Goal: Information Seeking & Learning: Learn about a topic

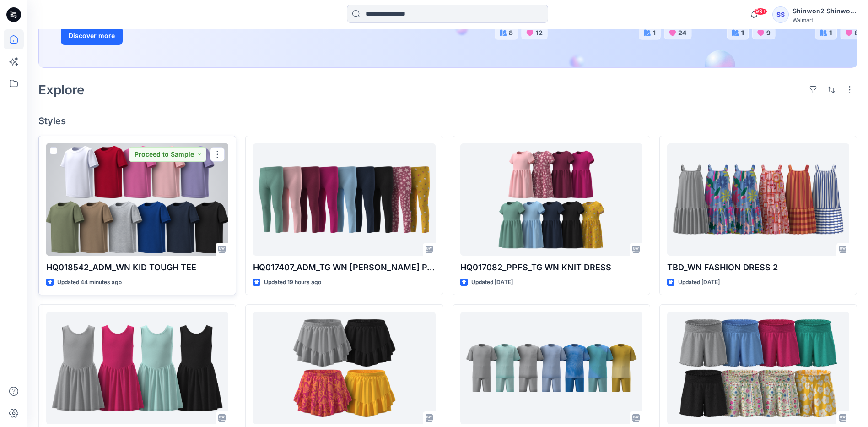
scroll to position [183, 0]
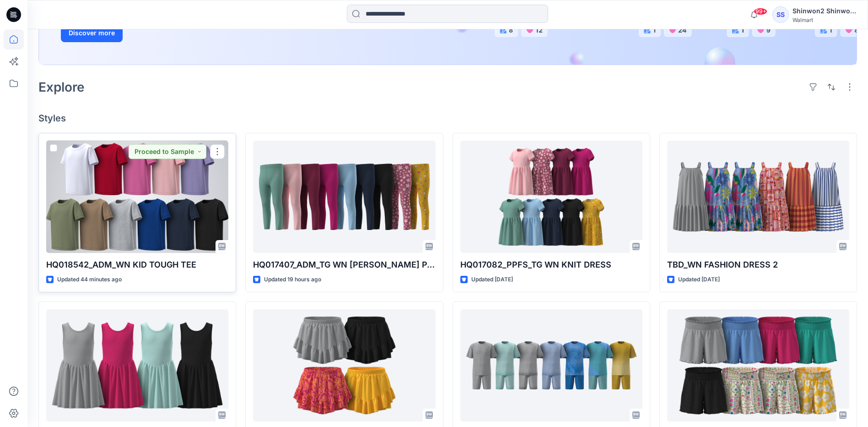
click at [135, 210] on div at bounding box center [137, 196] width 182 height 112
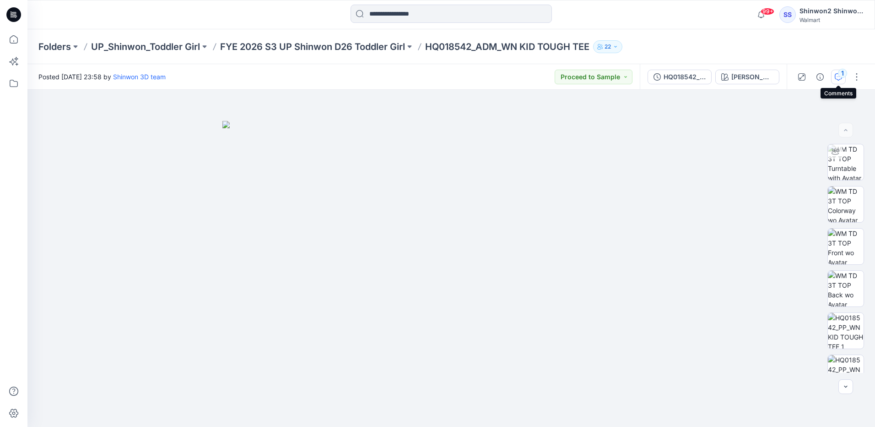
click at [842, 81] on button "1" at bounding box center [838, 77] width 15 height 15
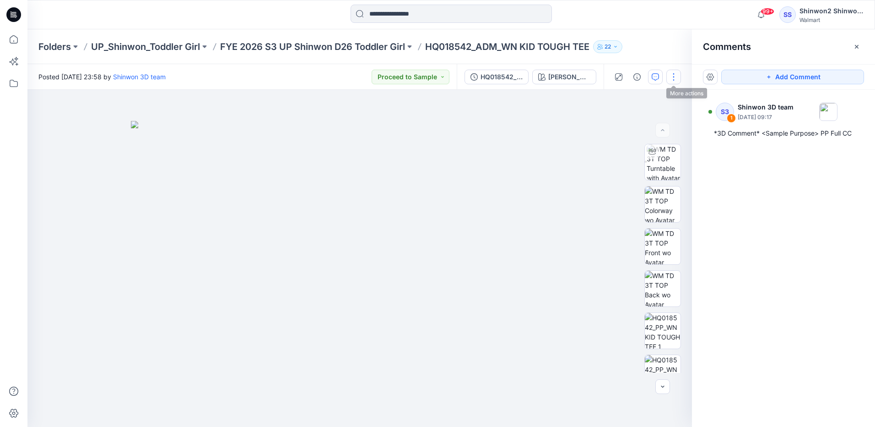
click at [673, 77] on button "button" at bounding box center [673, 77] width 15 height 15
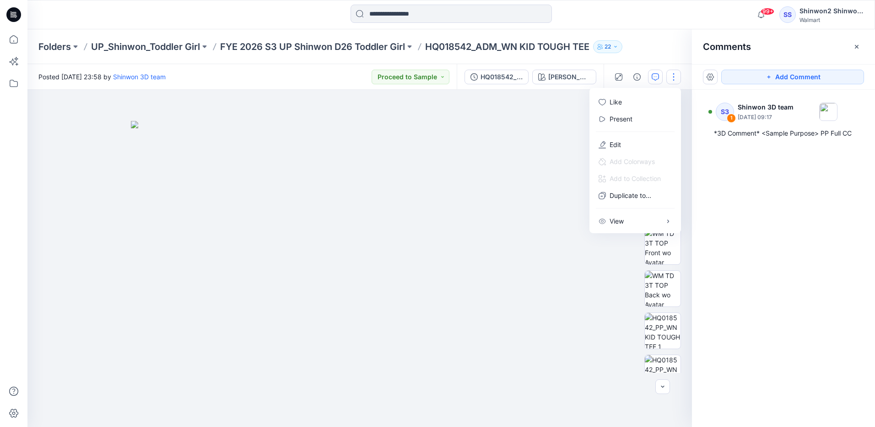
click at [605, 377] on div at bounding box center [359, 258] width 664 height 337
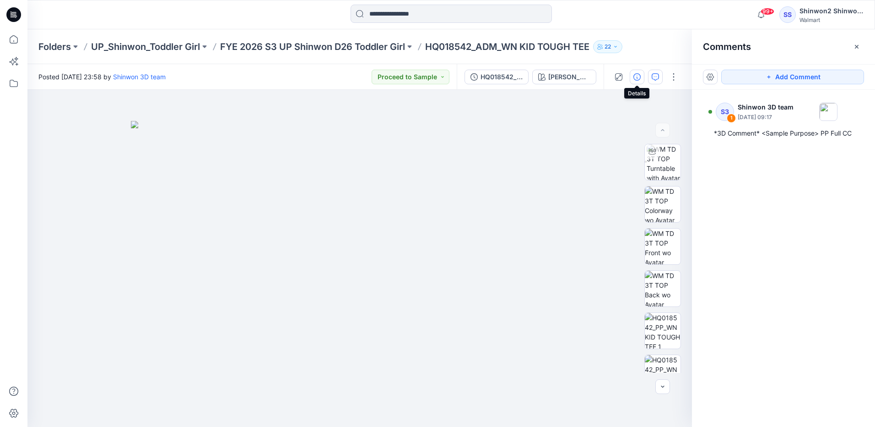
click at [635, 76] on icon "button" at bounding box center [636, 76] width 7 height 7
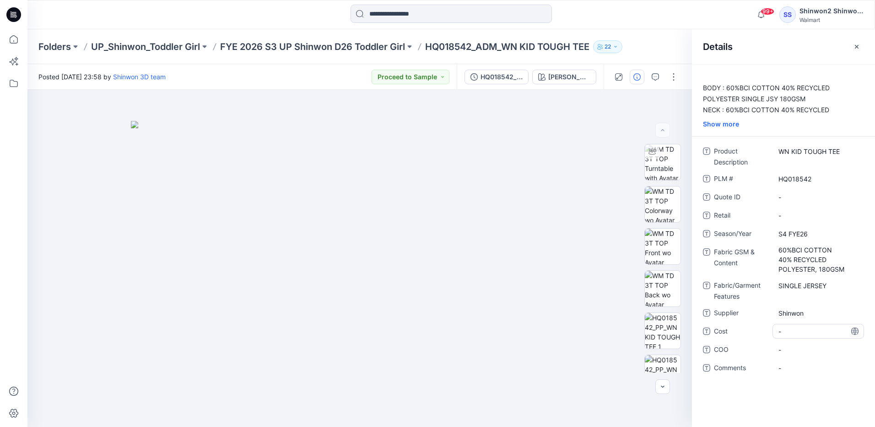
click at [814, 331] on span "-" at bounding box center [818, 331] width 80 height 10
type textarea "*****"
click at [795, 351] on span "-" at bounding box center [818, 350] width 80 height 10
type textarea "*********"
click at [815, 196] on ID "-" at bounding box center [818, 197] width 80 height 10
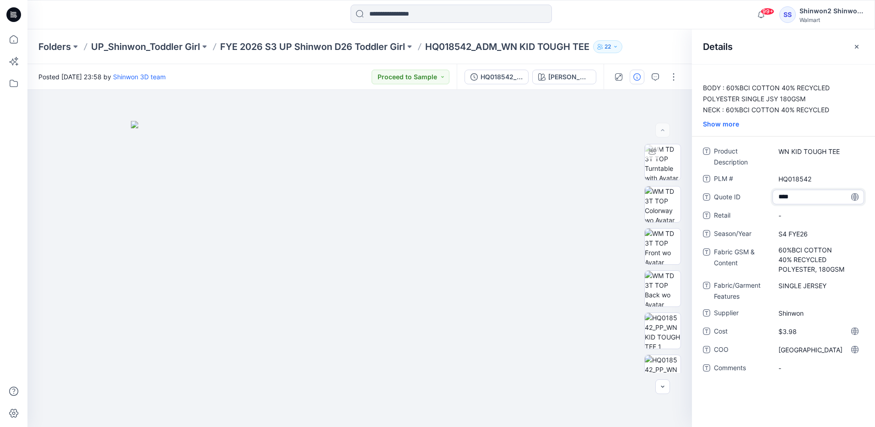
type textarea "*****"
drag, startPoint x: 805, startPoint y: 329, endPoint x: 763, endPoint y: 332, distance: 42.2
click at [763, 332] on div "Cost $3.98" at bounding box center [783, 331] width 161 height 15
copy div "$3.98"
click at [780, 217] on span "-" at bounding box center [818, 216] width 80 height 10
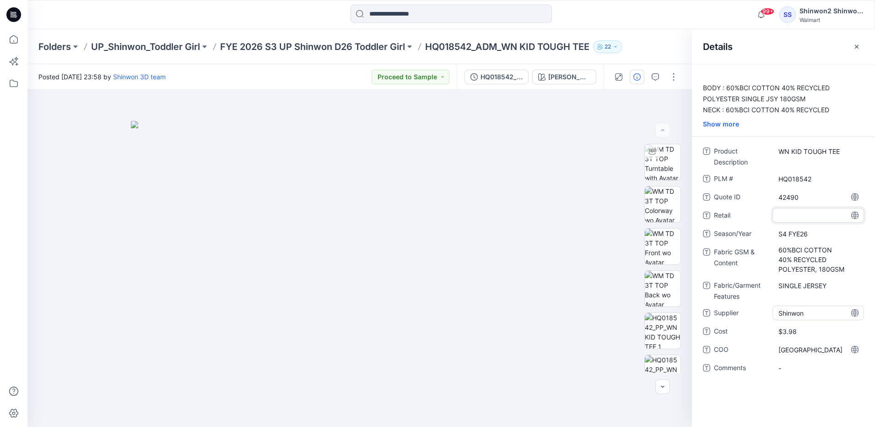
type textarea "*****"
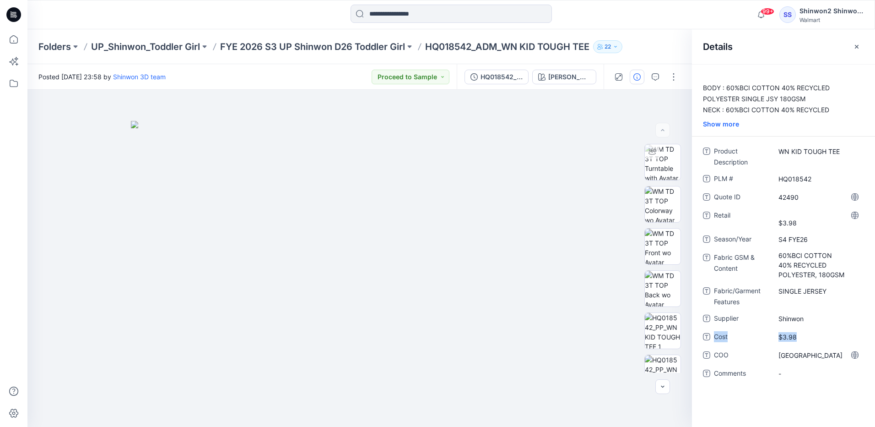
drag, startPoint x: 799, startPoint y: 328, endPoint x: 699, endPoint y: 341, distance: 100.6
click at [699, 341] on div "Product Description WN KID TOUGH TEE PLM # HQ018542 Quote ID 42490 Retail $3.98…" at bounding box center [783, 268] width 183 height 248
drag, startPoint x: 699, startPoint y: 341, endPoint x: 800, endPoint y: 341, distance: 101.1
click at [802, 344] on div "Product Description WN KID TOUGH TEE PLM # HQ018542 Quote ID 42490 Retail $3.98…" at bounding box center [783, 268] width 161 height 248
drag, startPoint x: 797, startPoint y: 339, endPoint x: 763, endPoint y: 340, distance: 34.4
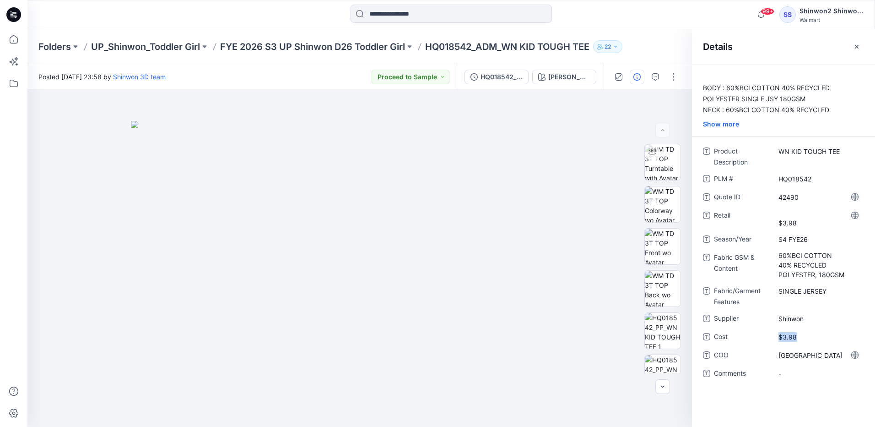
click at [763, 340] on div "Cost $3.98" at bounding box center [783, 336] width 161 height 15
drag, startPoint x: 763, startPoint y: 340, endPoint x: 794, endPoint y: 373, distance: 44.7
click at [794, 373] on span "-" at bounding box center [818, 373] width 80 height 10
type textarea "*"
type textarea "**********"
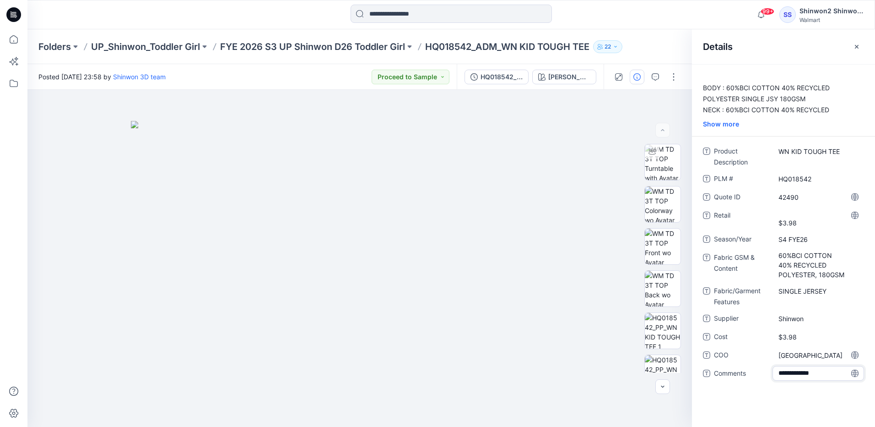
click at [780, 405] on div "**********" at bounding box center [783, 245] width 183 height 362
click at [787, 240] on span "S4 FYE26" at bounding box center [818, 239] width 80 height 10
click at [787, 240] on textarea "********" at bounding box center [818, 239] width 92 height 15
type textarea "********"
click at [742, 412] on div "BODY : 60%BCI COTTON 40% RECYCLED POLYESTER SINGLE JSY 180GSM NECK : 60%BCI COT…" at bounding box center [783, 245] width 183 height 362
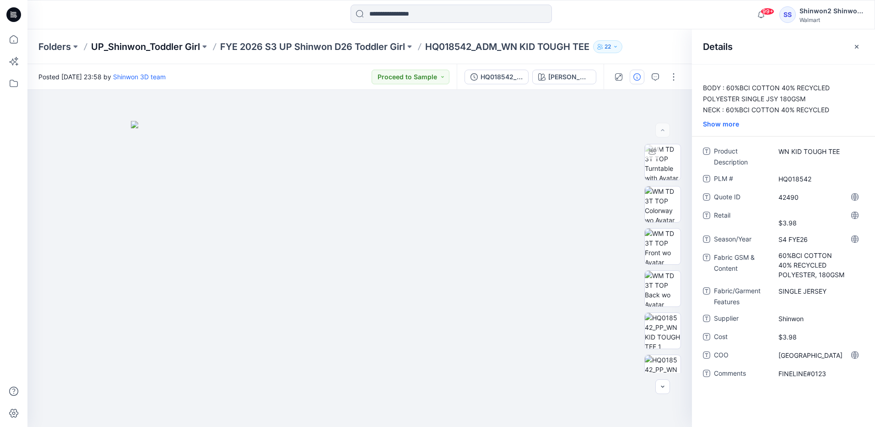
click at [148, 50] on p "UP_Shinwon_Toddler Girl" at bounding box center [145, 46] width 109 height 13
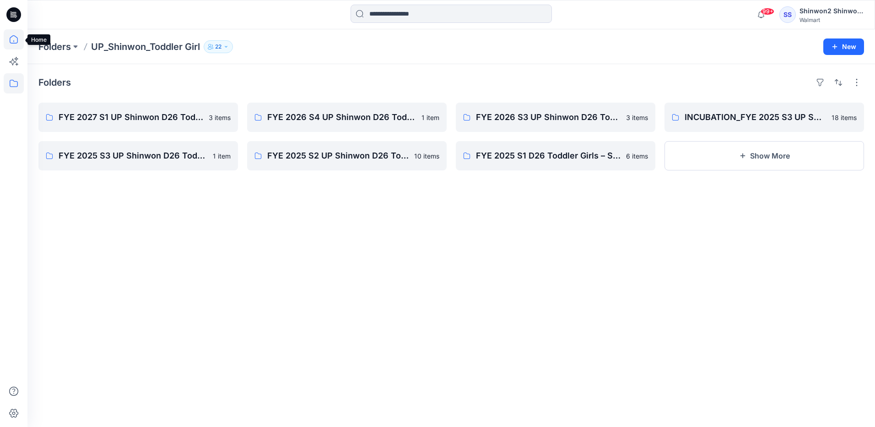
click at [11, 43] on icon at bounding box center [14, 39] width 20 height 20
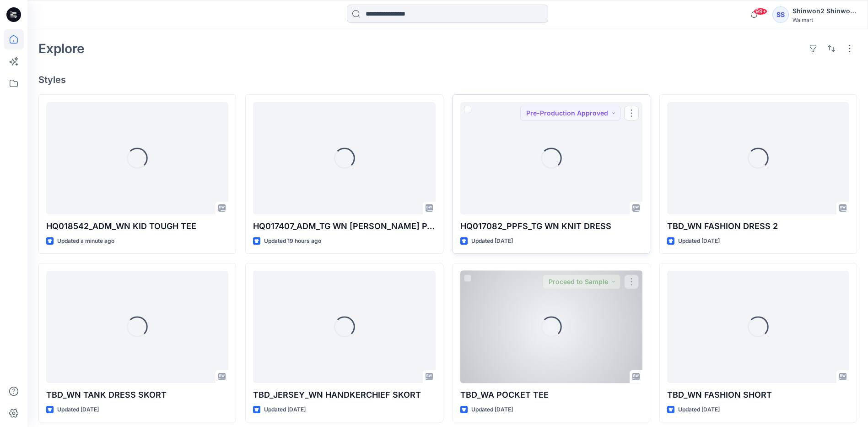
scroll to position [229, 0]
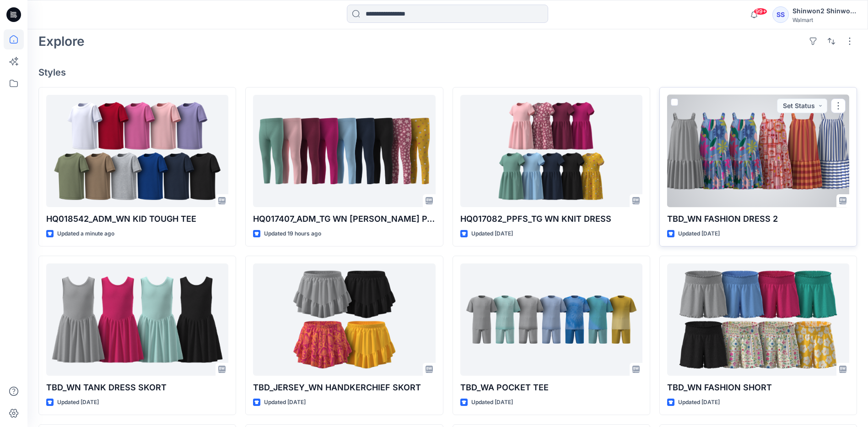
click at [764, 226] on div "TBD_WN FASHION DRESS 2 Updated [DATE] Set Status" at bounding box center [758, 166] width 198 height 159
click at [759, 179] on div at bounding box center [758, 151] width 182 height 112
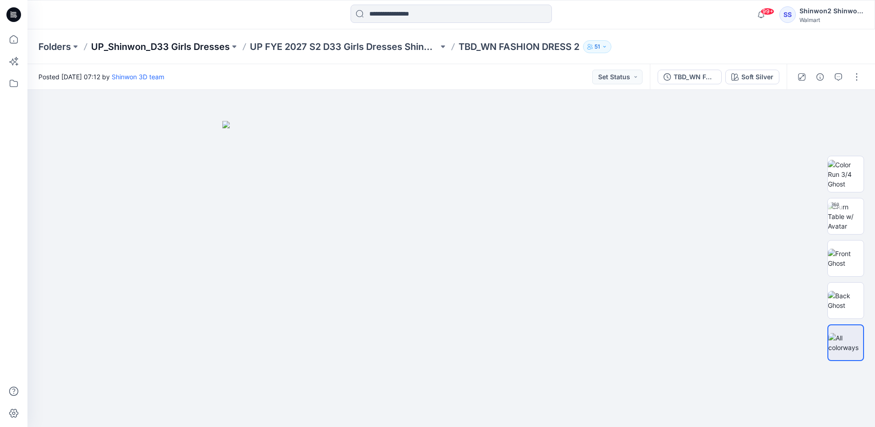
click at [213, 49] on p "UP_Shinwon_D33 Girls Dresses" at bounding box center [160, 46] width 139 height 13
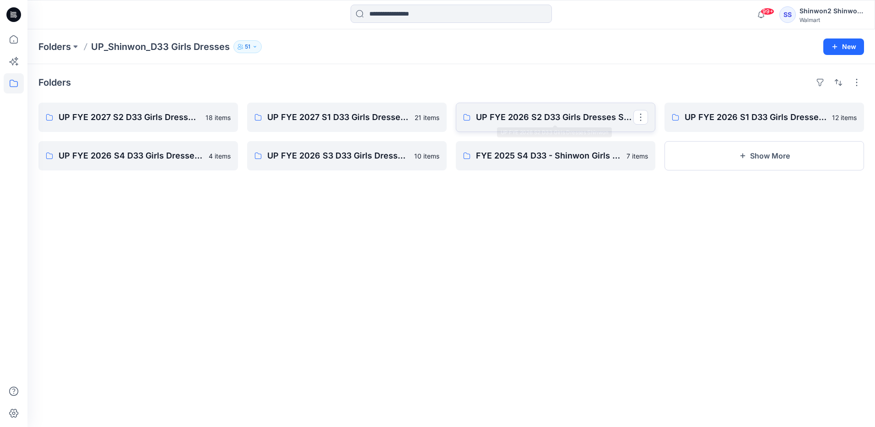
click at [525, 117] on p "UP FYE 2026 S2 D33 Girls Dresses Shinwon" at bounding box center [554, 117] width 157 height 13
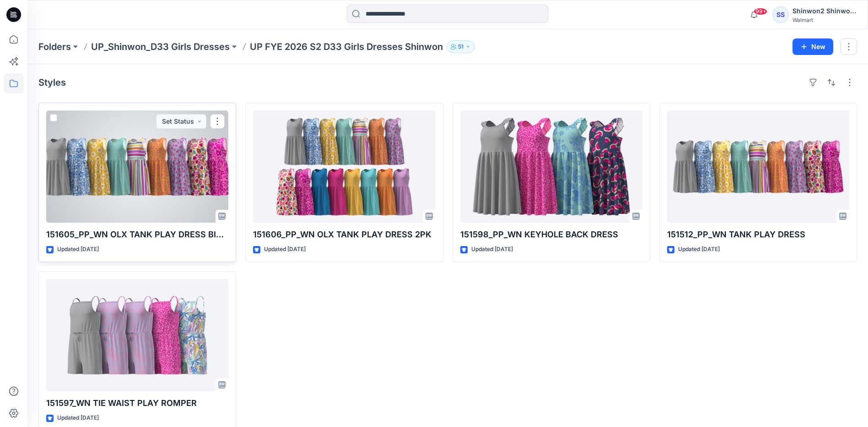
click at [160, 196] on div at bounding box center [137, 166] width 182 height 112
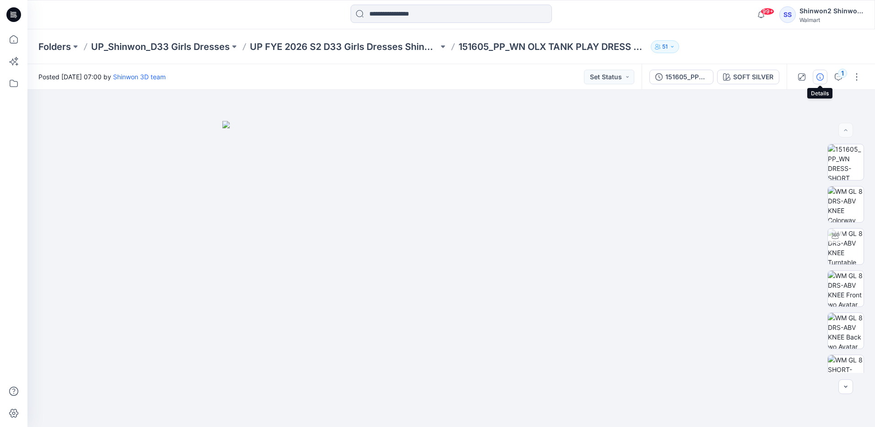
click at [817, 80] on icon "button" at bounding box center [819, 76] width 7 height 7
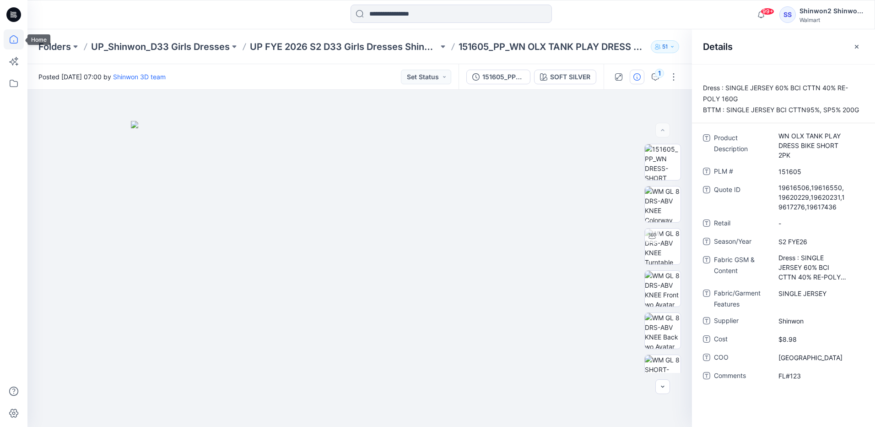
click at [16, 42] on icon at bounding box center [14, 39] width 20 height 20
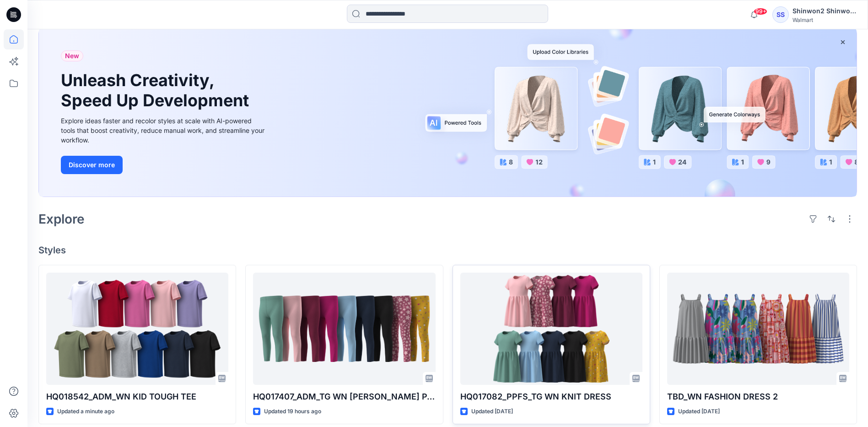
scroll to position [137, 0]
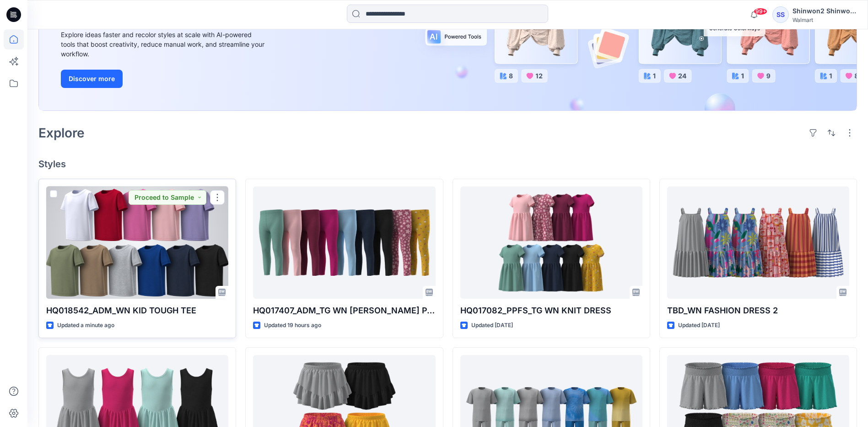
click at [175, 269] on div at bounding box center [137, 242] width 182 height 112
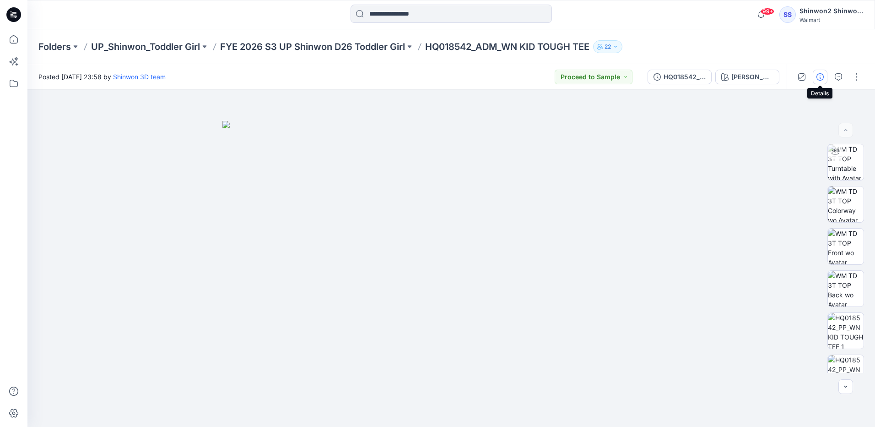
click at [825, 81] on button "button" at bounding box center [820, 77] width 15 height 15
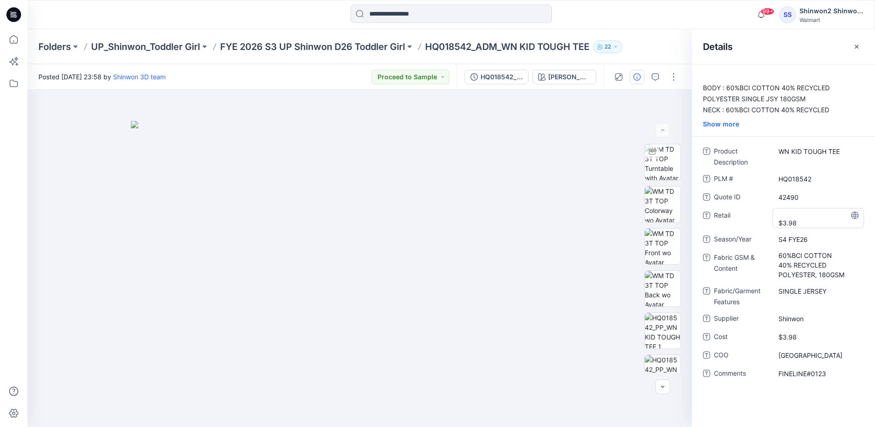
click at [798, 221] on span "$3.98" at bounding box center [818, 217] width 80 height 19
type textarea "*"
click at [588, 120] on div at bounding box center [359, 258] width 664 height 337
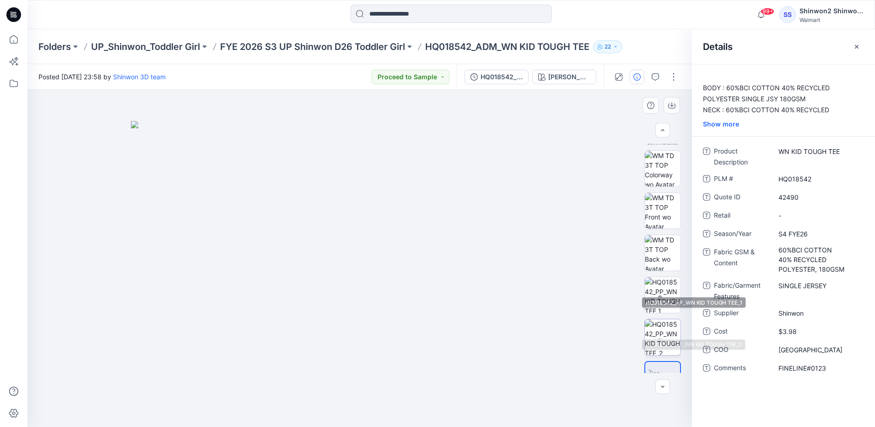
scroll to position [60, 0]
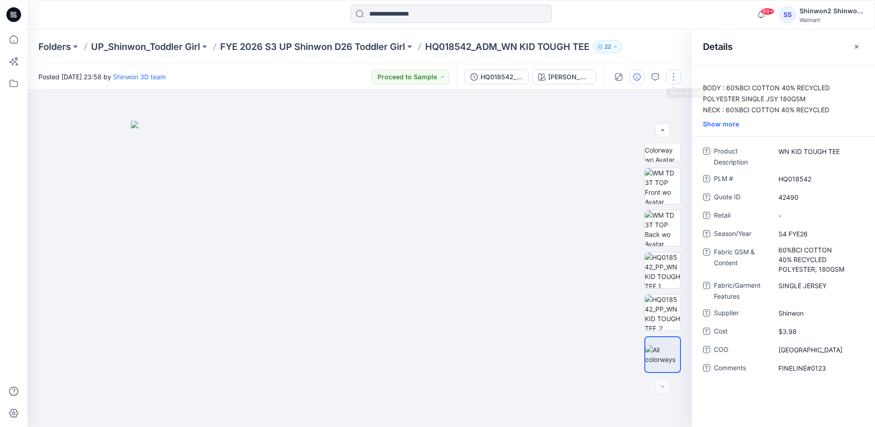
click at [670, 78] on button "button" at bounding box center [673, 77] width 15 height 15
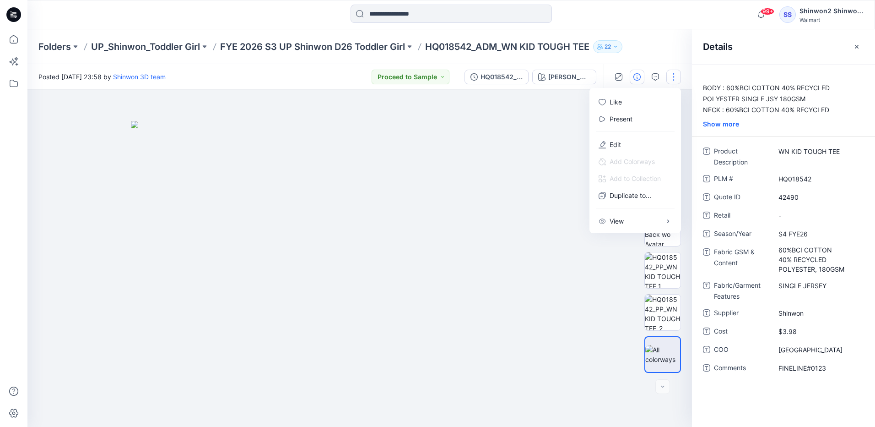
click at [558, 141] on img at bounding box center [360, 274] width 458 height 306
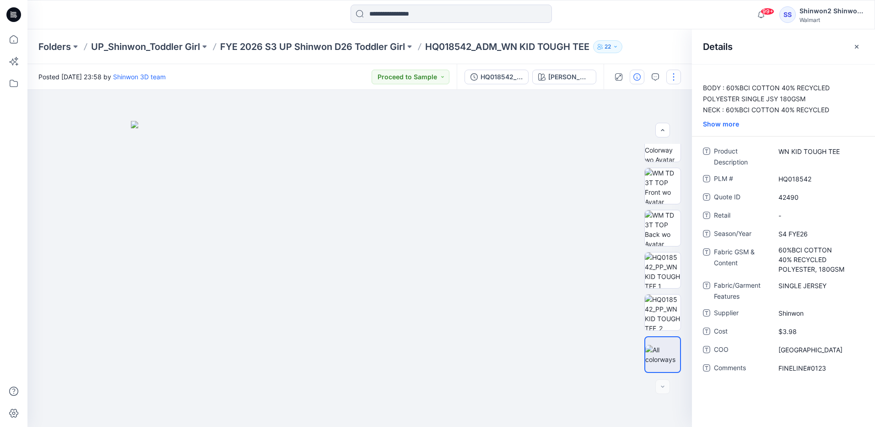
click at [674, 75] on button "button" at bounding box center [673, 77] width 15 height 15
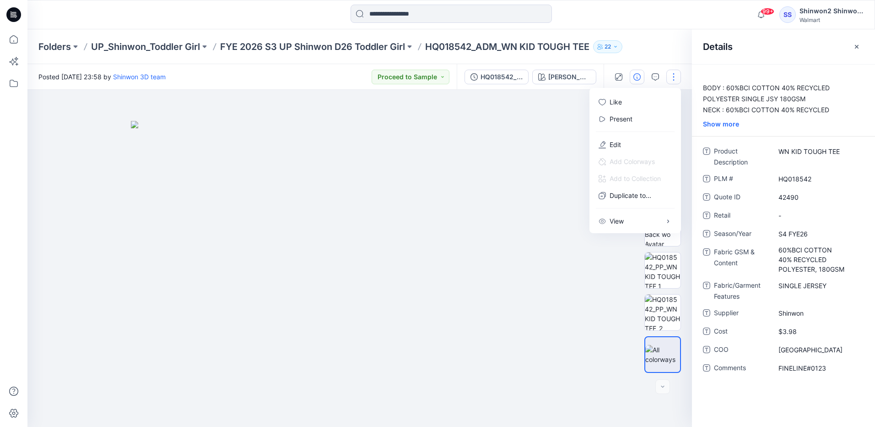
drag, startPoint x: 667, startPoint y: 44, endPoint x: 663, endPoint y: 55, distance: 11.6
click at [666, 45] on div "Folders UP_Shinwon_Toddler Girl FYE 2026 S3 UP Shinwon D26 Toddler Girl HQ01854…" at bounding box center [415, 46] width 754 height 13
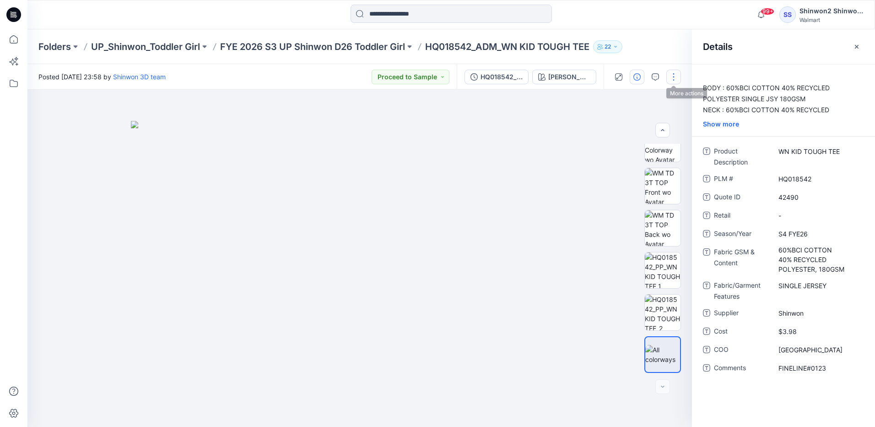
click at [672, 77] on button "button" at bounding box center [673, 77] width 15 height 15
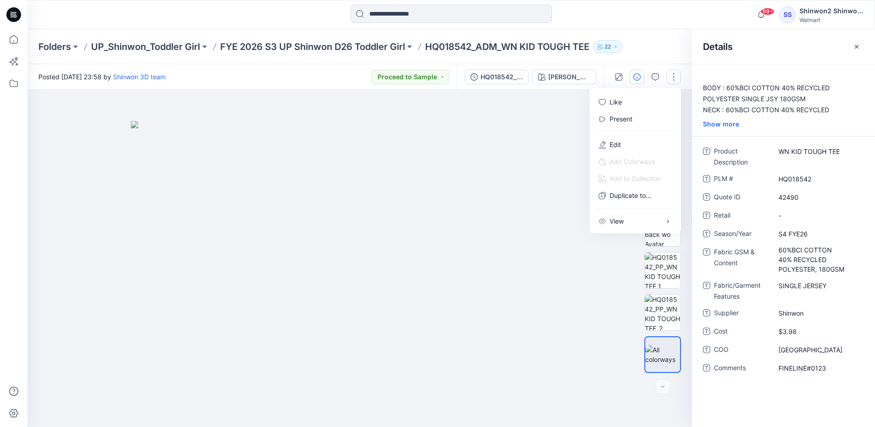
click at [530, 115] on div at bounding box center [359, 258] width 664 height 337
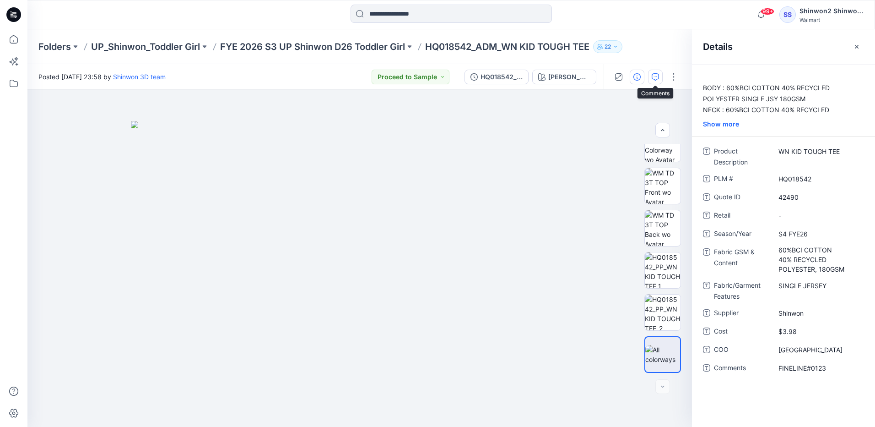
drag, startPoint x: 658, startPoint y: 76, endPoint x: 655, endPoint y: 83, distance: 7.0
click at [658, 77] on icon "button" at bounding box center [655, 76] width 7 height 7
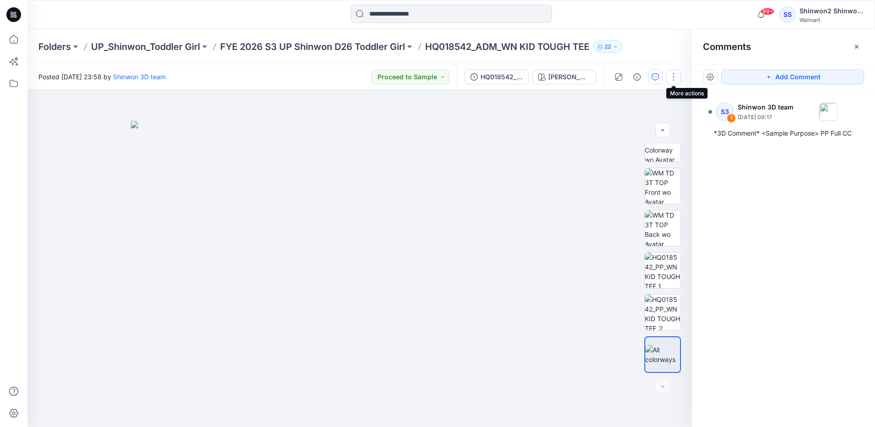
click at [675, 77] on button "button" at bounding box center [673, 77] width 15 height 15
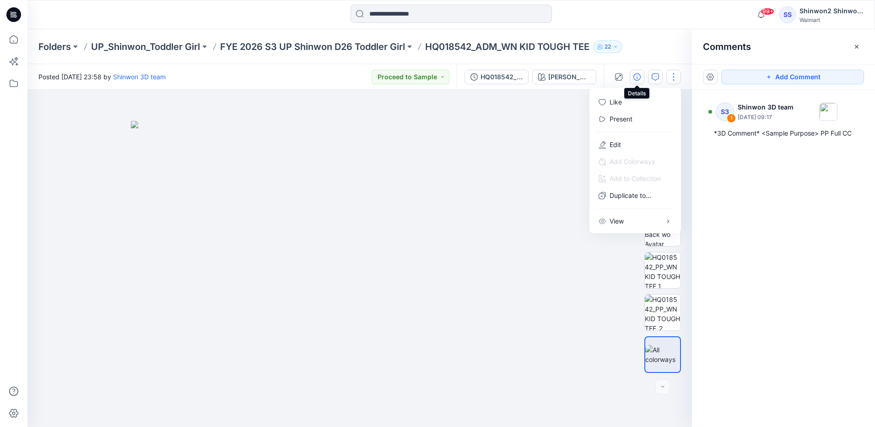
click at [636, 77] on icon "button" at bounding box center [636, 76] width 7 height 7
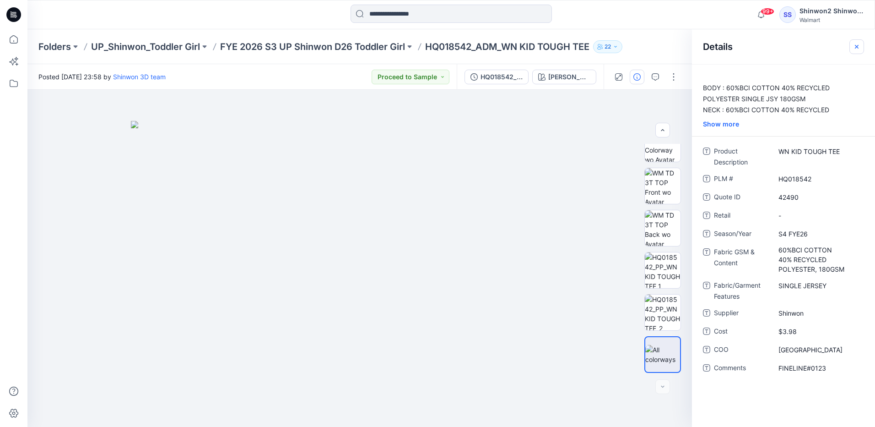
click at [859, 47] on icon "button" at bounding box center [856, 46] width 7 height 7
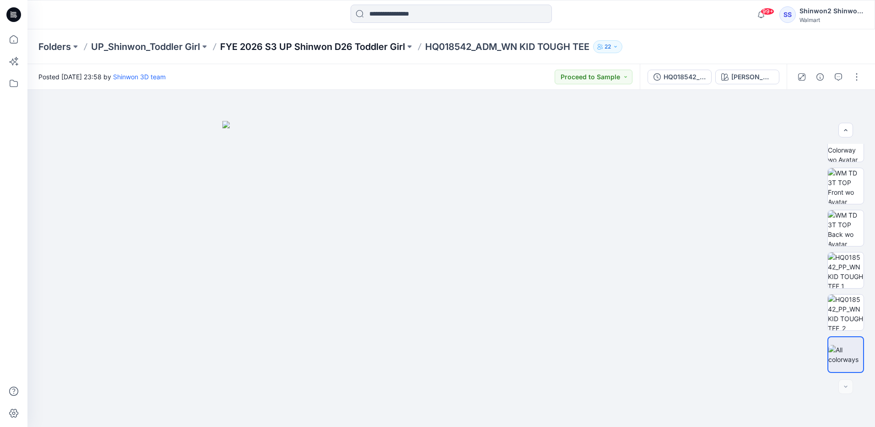
click at [337, 48] on p "FYE 2026 S3 UP Shinwon D26 Toddler Girl" at bounding box center [312, 46] width 185 height 13
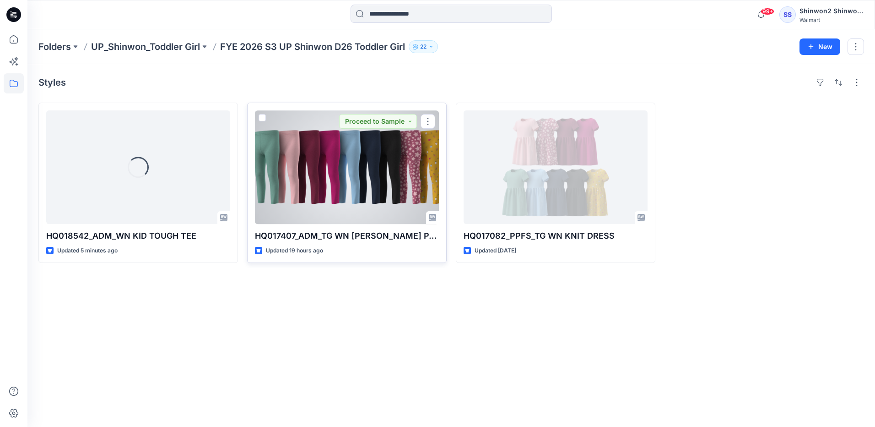
click at [320, 177] on div at bounding box center [347, 166] width 184 height 113
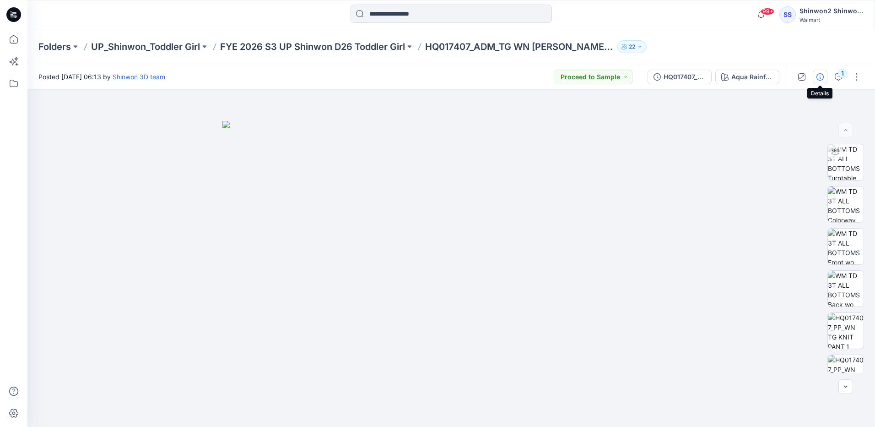
click at [821, 80] on icon "button" at bounding box center [819, 76] width 7 height 7
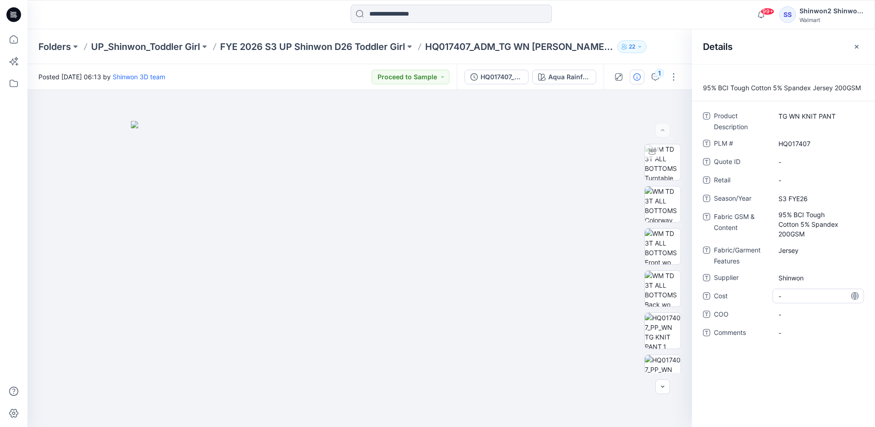
click at [790, 301] on div "-" at bounding box center [818, 295] width 92 height 15
type textarea "*****"
click at [797, 320] on div "-" at bounding box center [818, 314] width 92 height 15
type textarea "*"
type textarea "*********"
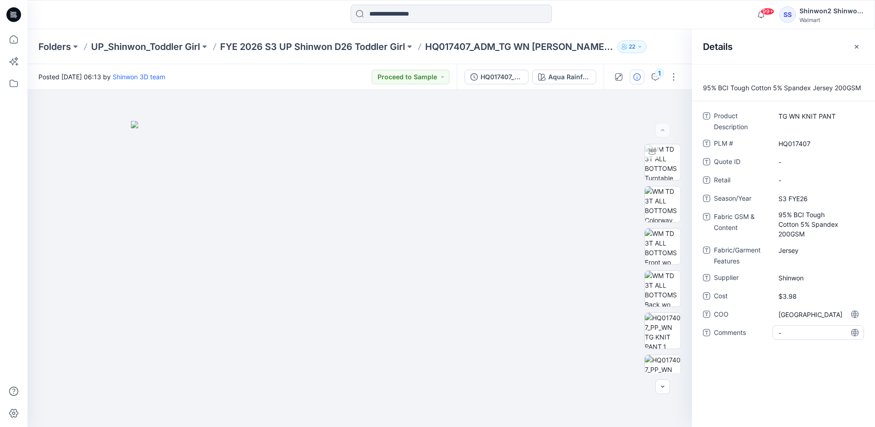
click at [803, 332] on span "-" at bounding box center [818, 333] width 80 height 10
type textarea "**********"
click at [813, 183] on span "-" at bounding box center [818, 180] width 80 height 10
click at [803, 164] on ID "-" at bounding box center [818, 162] width 80 height 10
type textarea "**********"
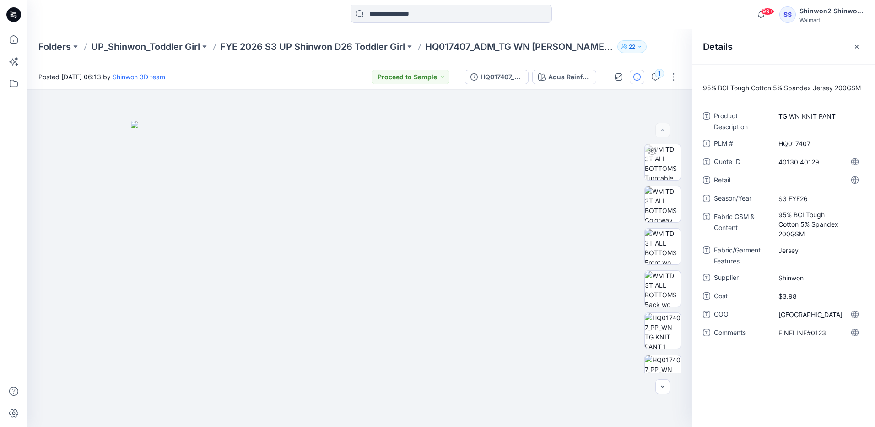
click at [817, 397] on div "95% BCI Tough Cotton 5% Spandex Jersey 200GSM Product Description TG WN KNIT PA…" at bounding box center [783, 245] width 183 height 362
click at [804, 250] on Features "Jersey" at bounding box center [818, 250] width 80 height 10
click at [778, 251] on textarea "******" at bounding box center [818, 250] width 92 height 15
type textarea "**********"
click at [600, 405] on div at bounding box center [359, 258] width 664 height 337
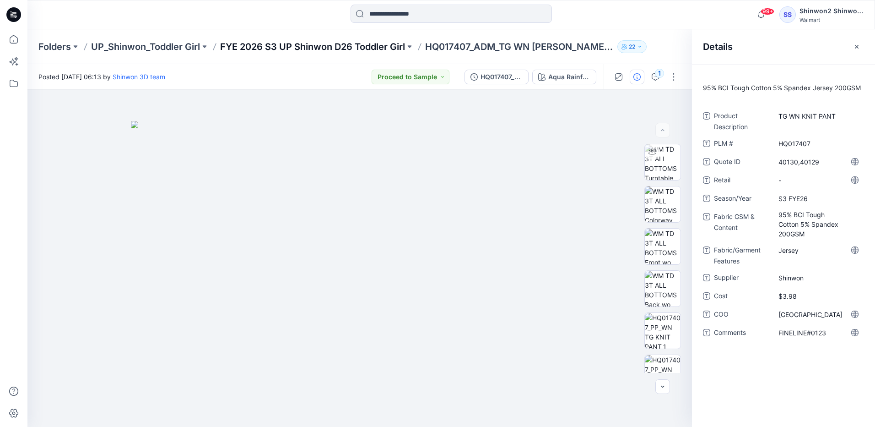
click at [303, 46] on p "FYE 2026 S3 UP Shinwon D26 Toddler Girl" at bounding box center [312, 46] width 185 height 13
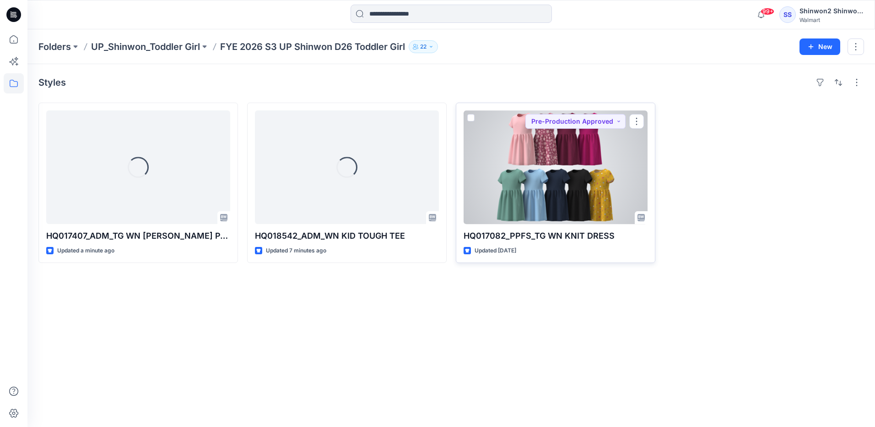
click at [524, 182] on div at bounding box center [556, 166] width 184 height 113
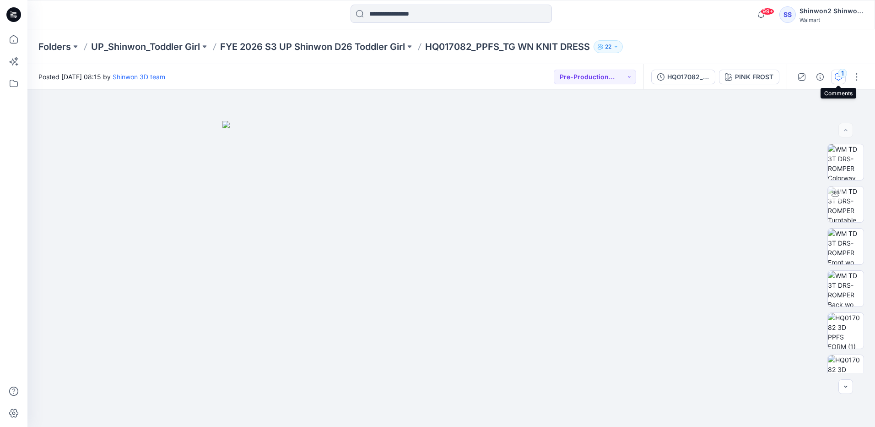
click at [839, 76] on div "1" at bounding box center [842, 73] width 9 height 9
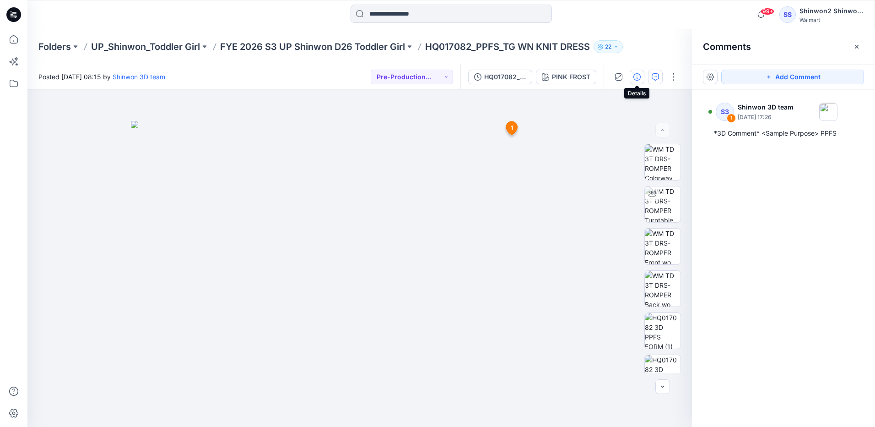
click at [636, 79] on icon "button" at bounding box center [636, 76] width 7 height 7
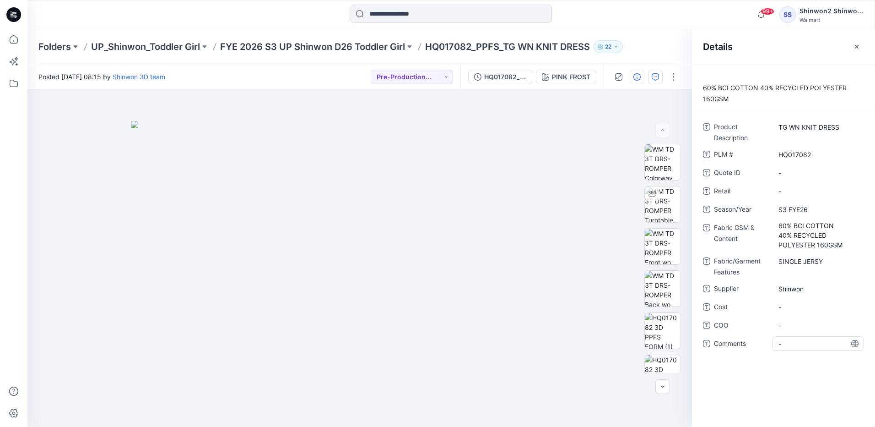
click at [788, 346] on span "-" at bounding box center [818, 344] width 80 height 10
type textarea "*"
type textarea "**********"
click at [792, 326] on span "-" at bounding box center [818, 325] width 80 height 10
type textarea "*******"
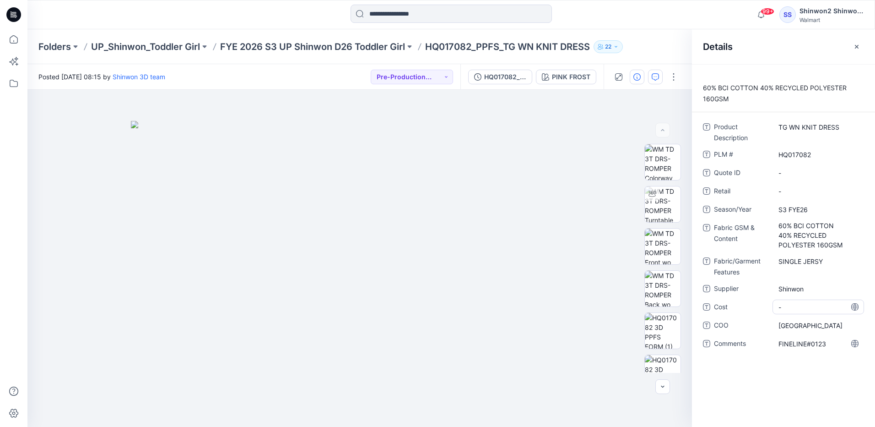
click at [799, 309] on span "-" at bounding box center [818, 307] width 80 height 10
type textarea "*****"
click at [806, 171] on ID "-" at bounding box center [818, 173] width 80 height 10
type textarea "**********"
click at [571, 159] on img at bounding box center [360, 274] width 458 height 306
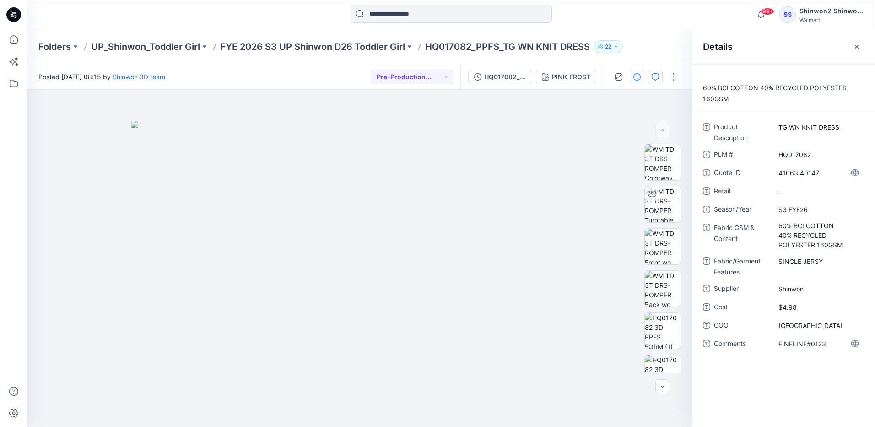
click at [780, 401] on div "60% BCI COTTON 40% RECYCLED POLYESTER 160GSM Product Description TG WN KNIT DRE…" at bounding box center [783, 245] width 183 height 362
